Goal: Task Accomplishment & Management: Use online tool/utility

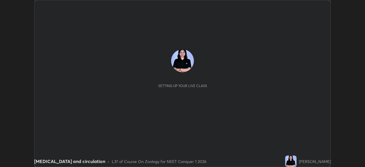
scroll to position [167, 365]
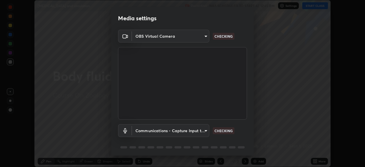
type input "846d0ba8f5080ab81b5b071cdfefeec17a04dc93fe71064fe08a1f5c66129023"
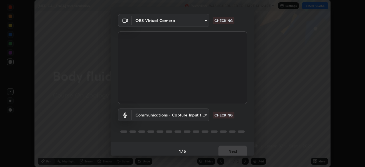
scroll to position [20, 0]
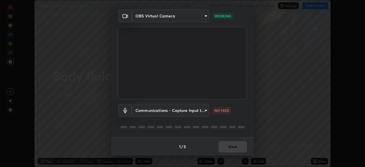
click at [200, 113] on body "Erase all [MEDICAL_DATA] and circulation Recording WAS SCHEDULED TO START AT 12…" at bounding box center [182, 83] width 365 height 167
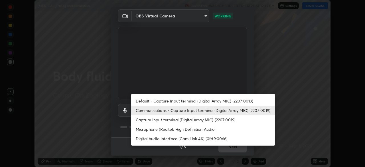
click at [205, 102] on li "Default - Capture Input terminal (Digital Array MIC) (2207:0019)" at bounding box center [203, 100] width 144 height 9
type input "default"
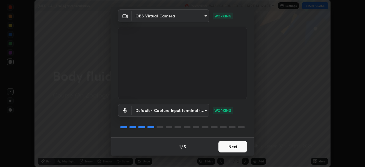
click at [229, 147] on button "Next" at bounding box center [233, 146] width 29 height 11
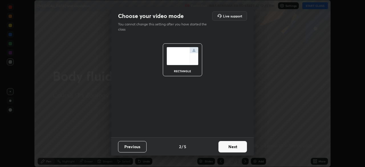
scroll to position [0, 0]
click at [228, 148] on button "Next" at bounding box center [233, 146] width 29 height 11
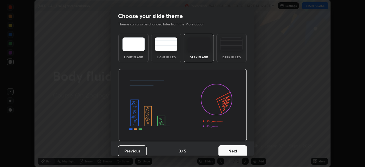
click at [228, 149] on button "Next" at bounding box center [233, 150] width 29 height 11
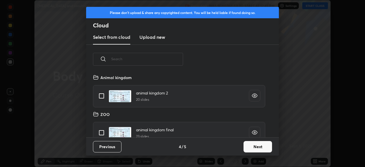
click at [249, 147] on button "Next" at bounding box center [258, 146] width 29 height 11
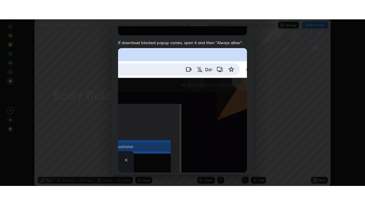
scroll to position [137, 0]
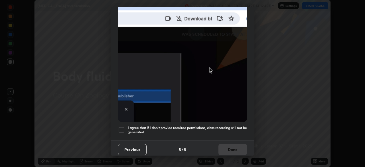
click at [237, 126] on h5 "I agree that if I don't provide required permissions, class recording will not …" at bounding box center [187, 130] width 119 height 9
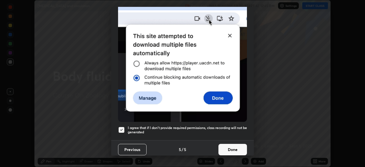
click at [232, 146] on button "Done" at bounding box center [233, 149] width 29 height 11
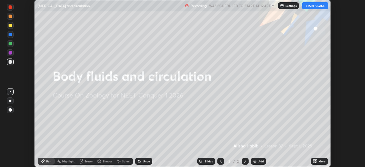
click at [308, 7] on button "START CLASS" at bounding box center [315, 5] width 26 height 7
click at [314, 162] on icon at bounding box center [313, 161] width 1 height 1
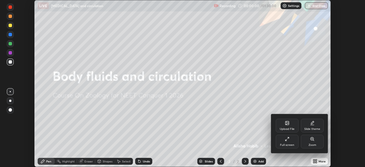
click at [291, 144] on div "Full screen" at bounding box center [287, 144] width 14 height 3
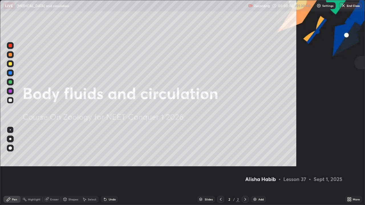
scroll to position [205, 365]
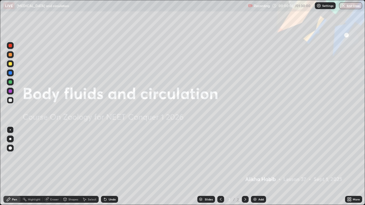
click at [256, 167] on img at bounding box center [255, 199] width 5 height 5
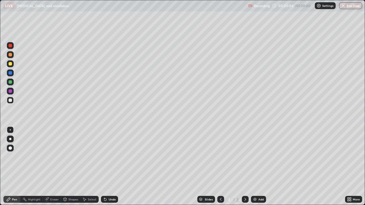
click at [111, 167] on div "Undo" at bounding box center [112, 199] width 7 height 3
click at [10, 139] on div at bounding box center [10, 139] width 2 height 2
